Goal: Find specific page/section: Find specific page/section

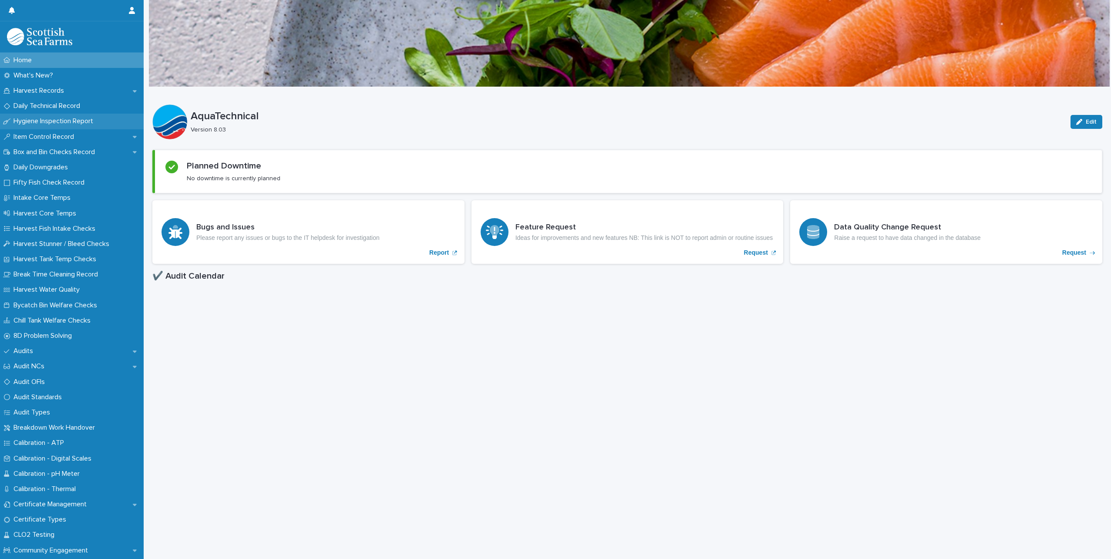
click at [59, 124] on p "Hygiene Inspection Report" at bounding box center [55, 121] width 90 height 8
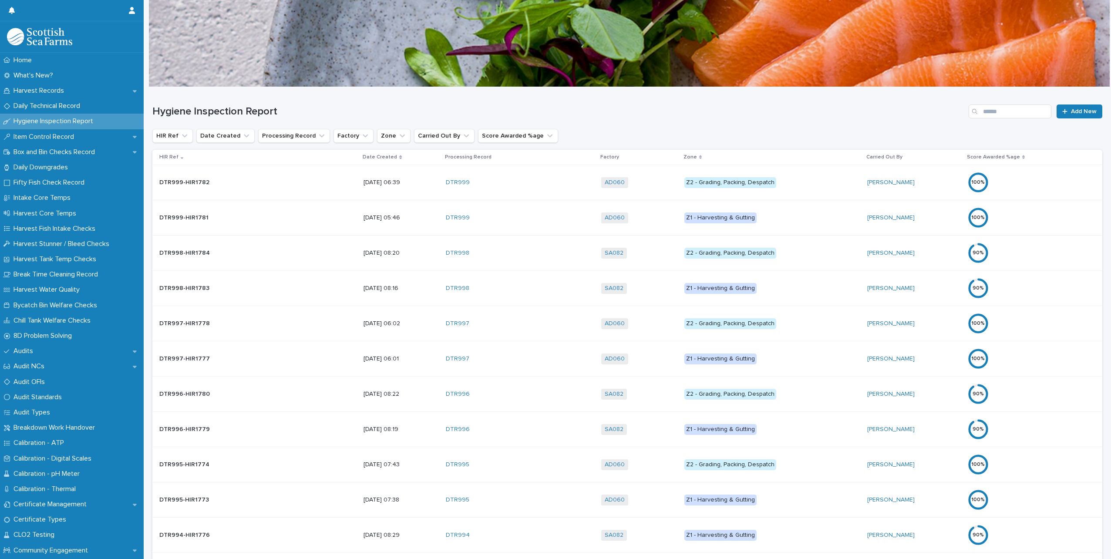
click at [363, 156] on p "Date Created" at bounding box center [380, 157] width 34 height 10
click at [363, 156] on div "Date Created" at bounding box center [401, 157] width 77 height 10
